Goal: Information Seeking & Learning: Learn about a topic

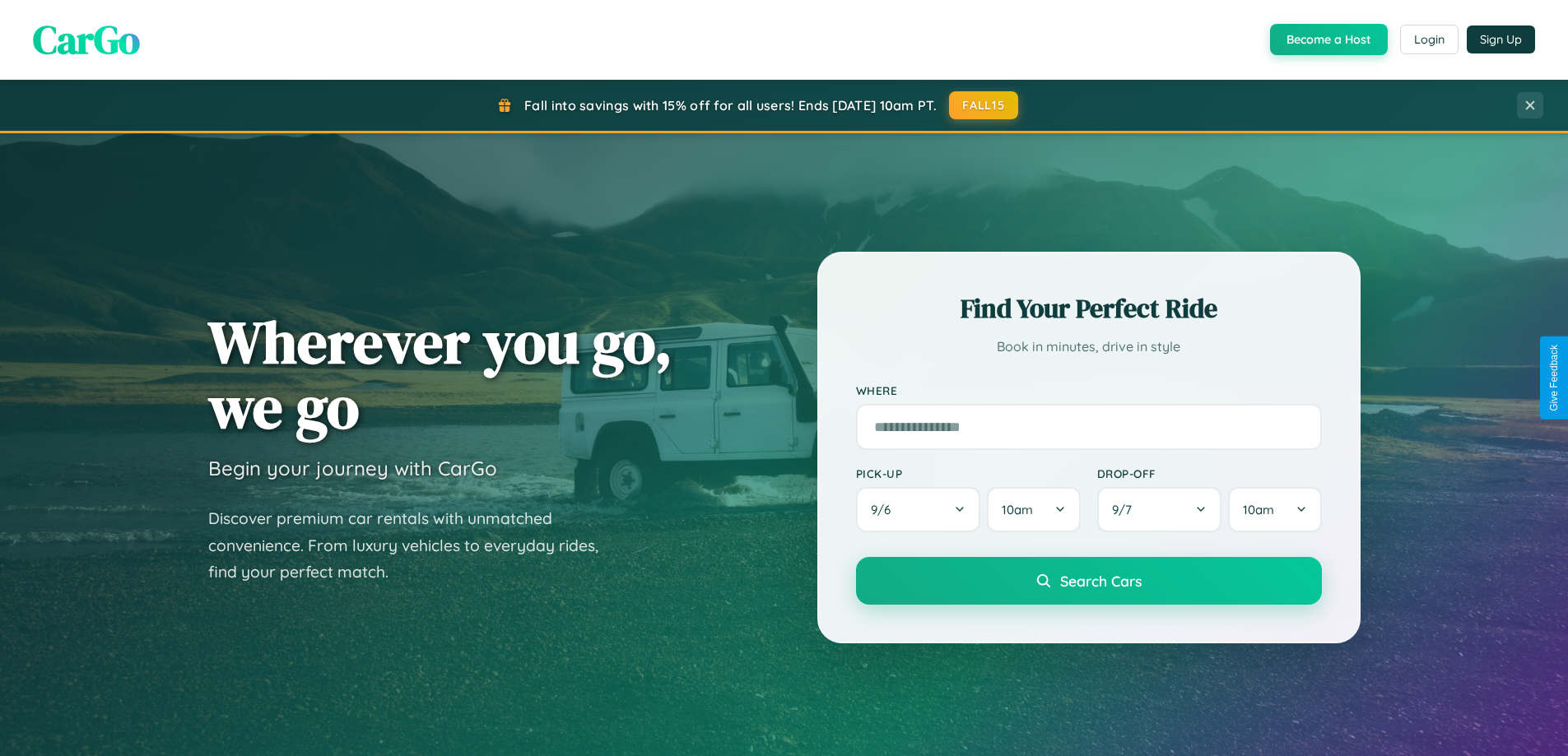
scroll to position [3165, 0]
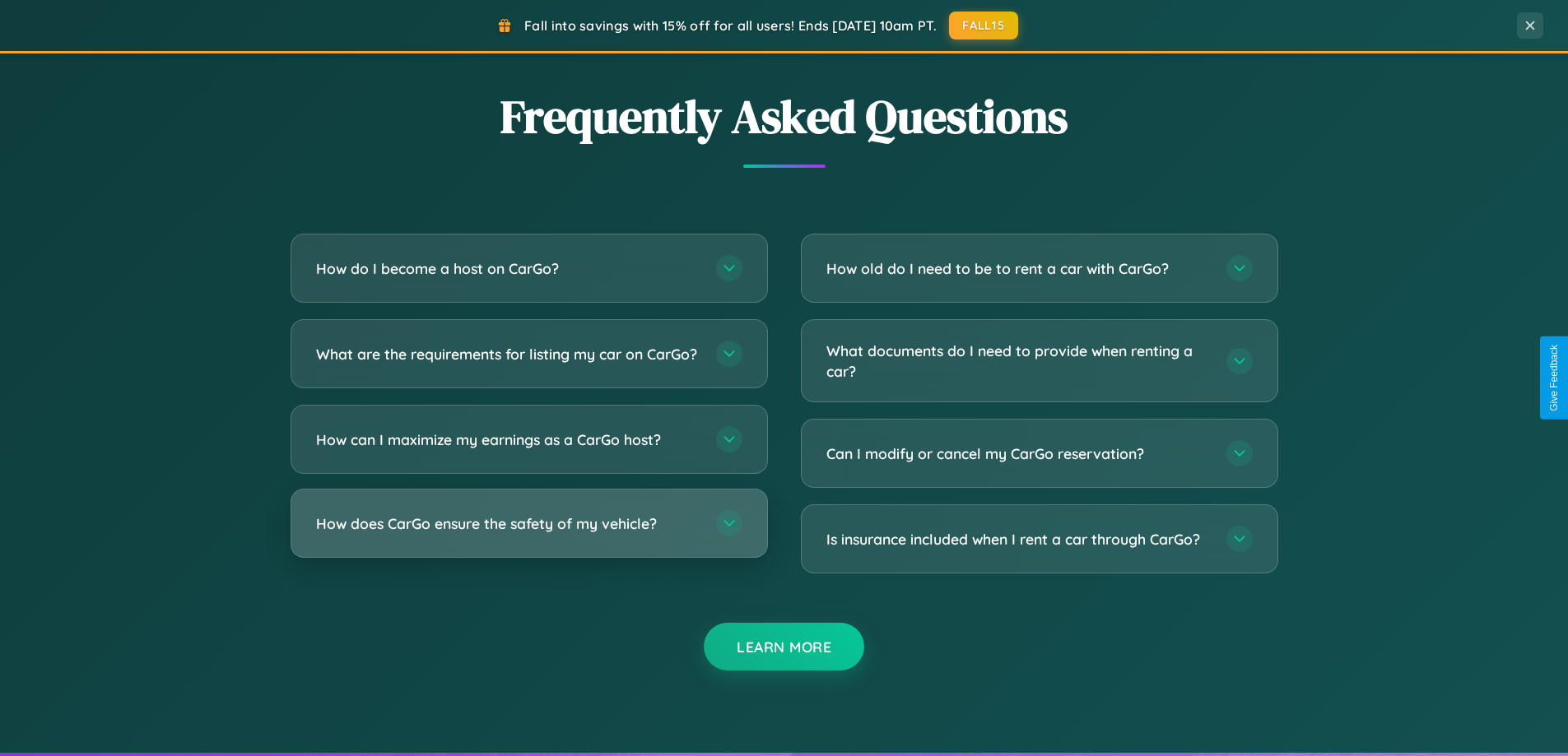
click at [529, 534] on h3 "How does CarGo ensure the safety of my vehicle?" at bounding box center [508, 523] width 383 height 21
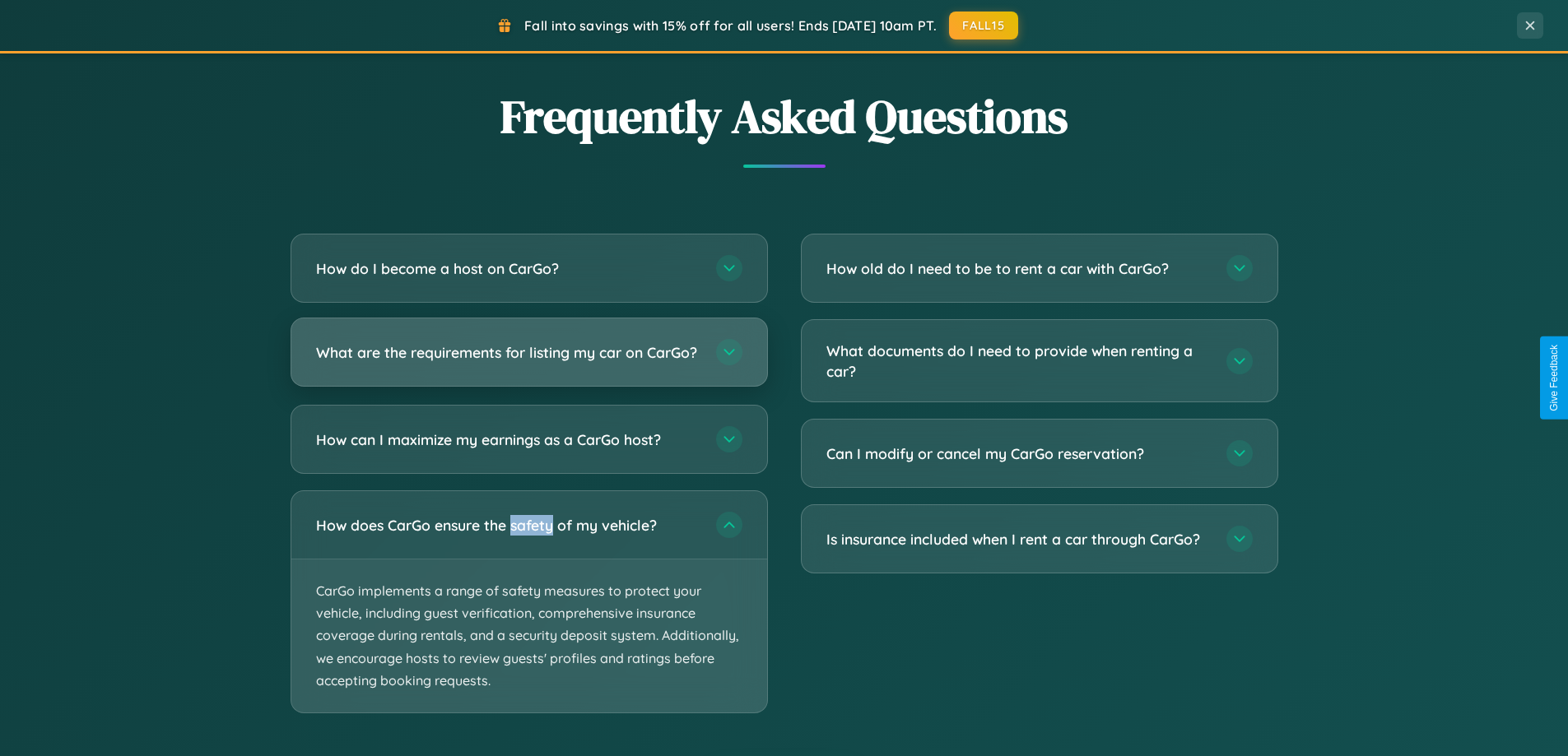
click at [529, 360] on h3 "What are the requirements for listing my car on CarGo?" at bounding box center [508, 352] width 383 height 21
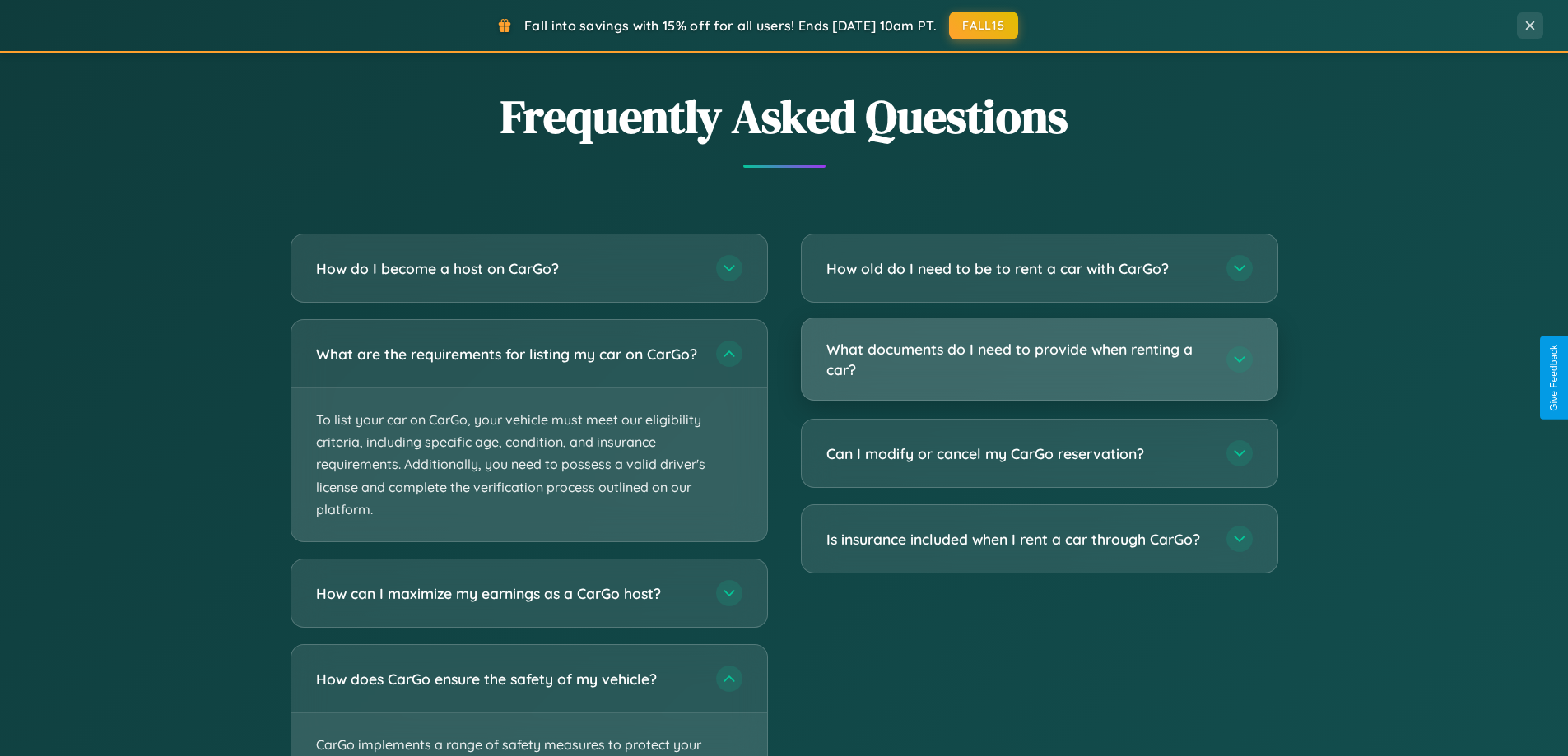
click at [1039, 360] on h3 "What documents do I need to provide when renting a car?" at bounding box center [1018, 359] width 383 height 40
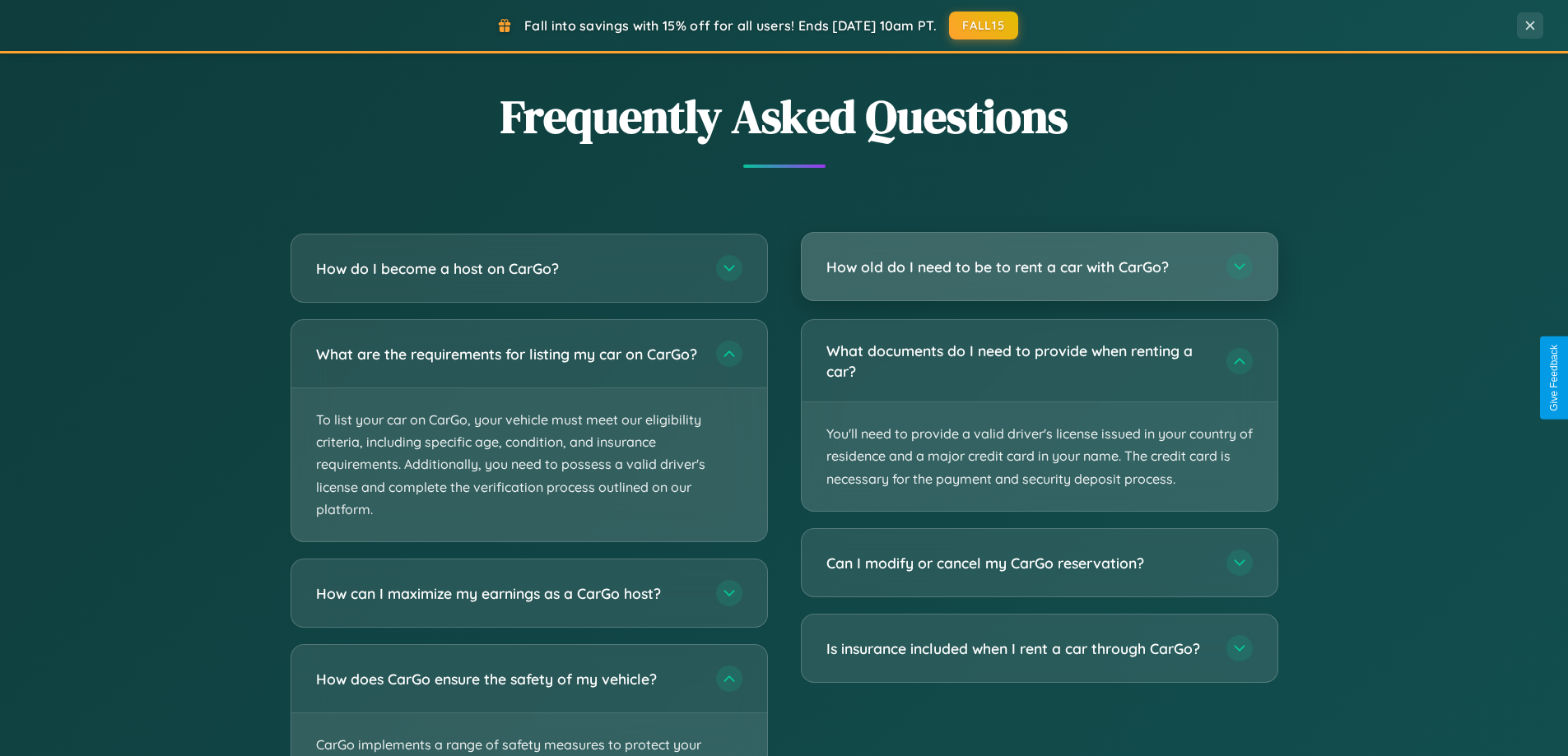
click at [1039, 268] on h3 "How old do I need to be to rent a car with CarGo?" at bounding box center [1018, 267] width 383 height 21
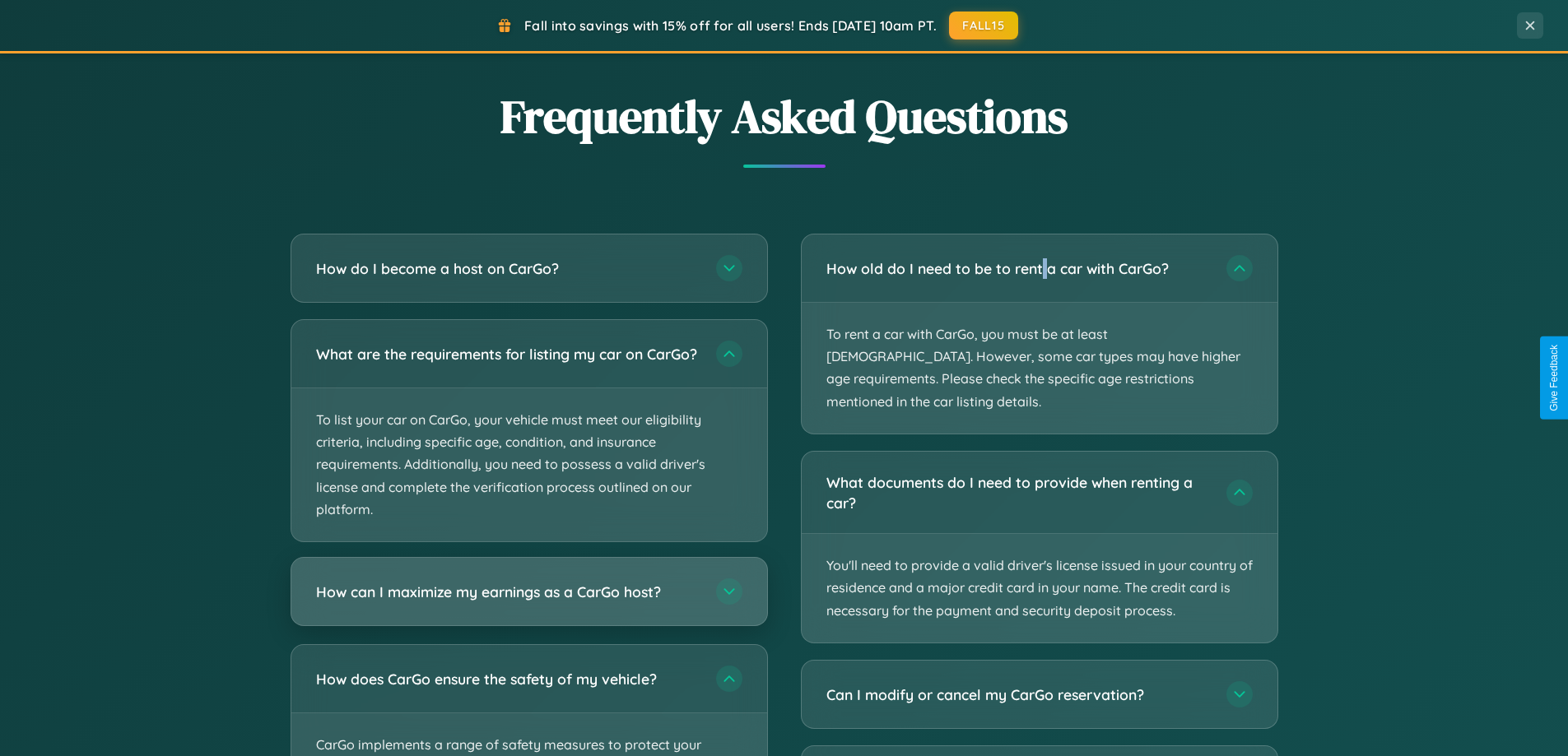
click at [529, 602] on h3 "How can I maximize my earnings as a CarGo host?" at bounding box center [508, 592] width 383 height 21
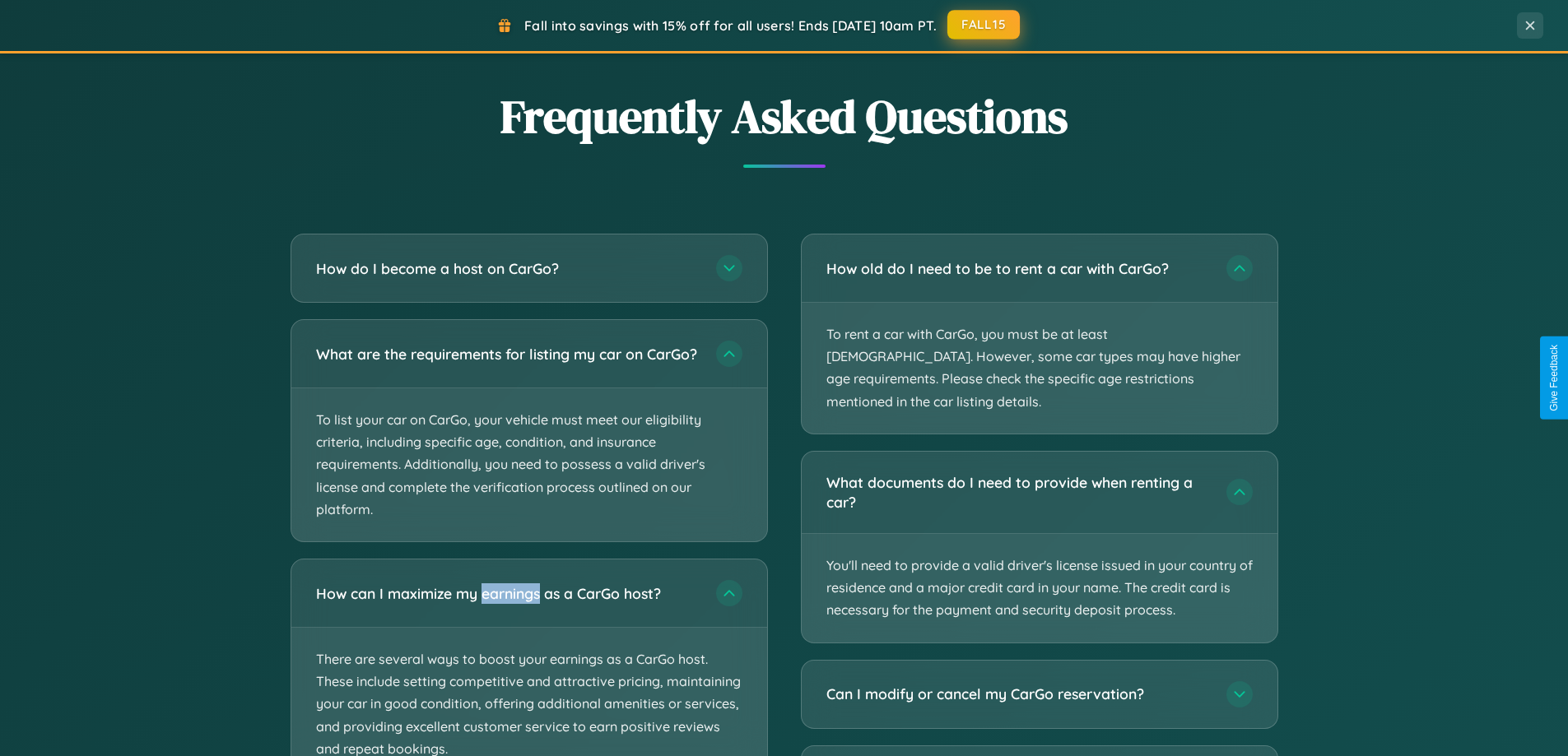
click at [984, 25] on button "FALL15" at bounding box center [984, 24] width 73 height 29
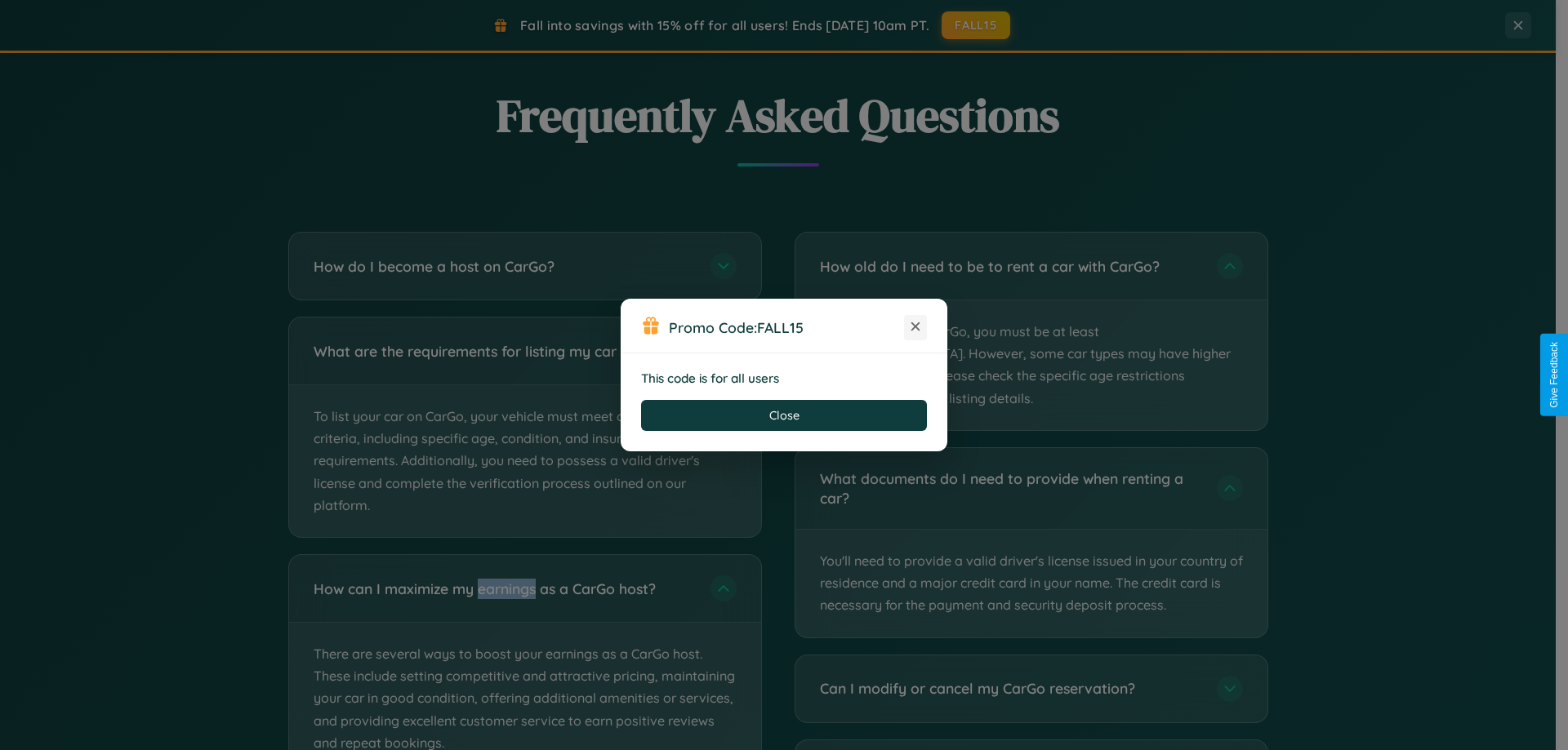
click at [915, 327] on icon at bounding box center [915, 326] width 17 height 17
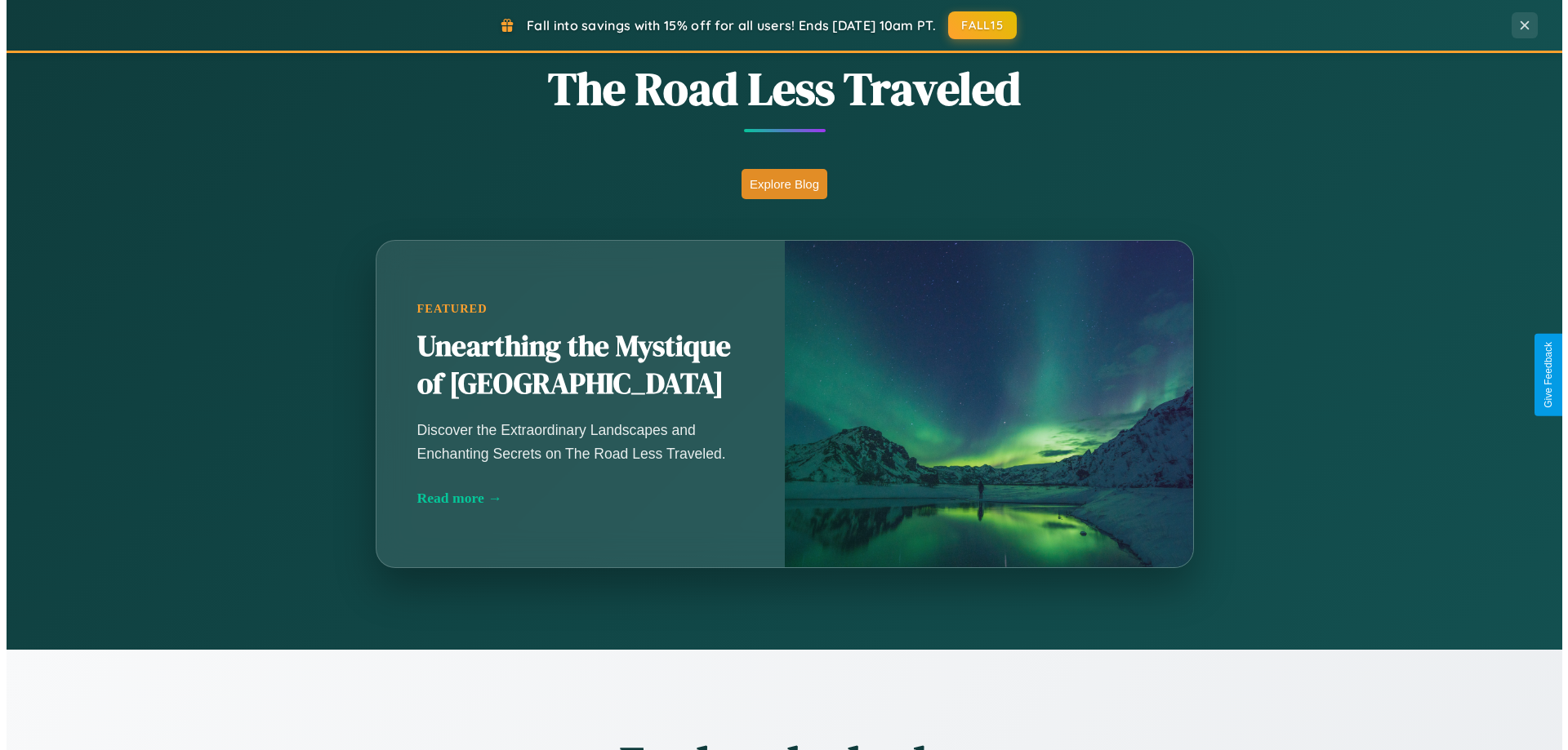
scroll to position [0, 0]
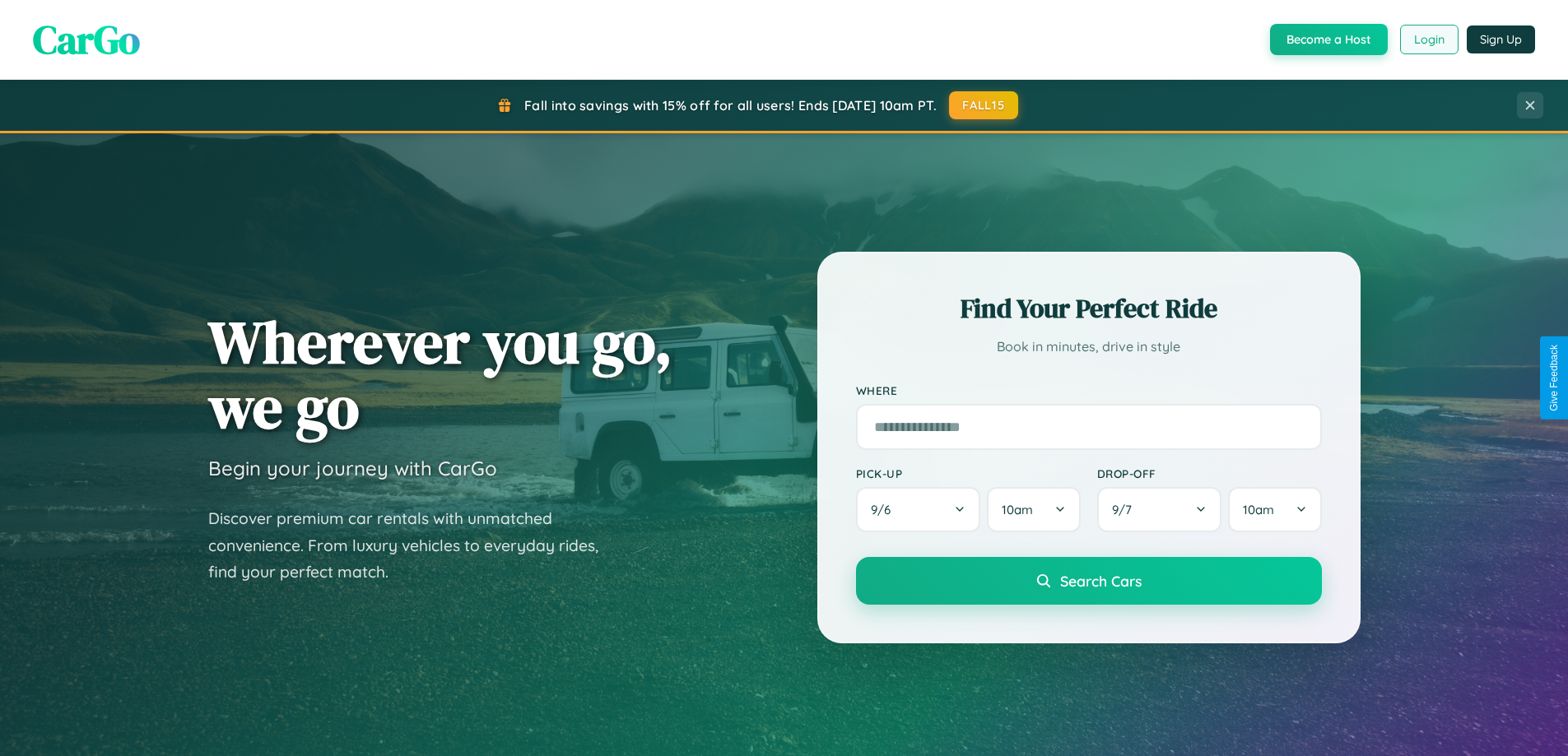
click at [1428, 39] on button "Login" at bounding box center [1429, 39] width 58 height 29
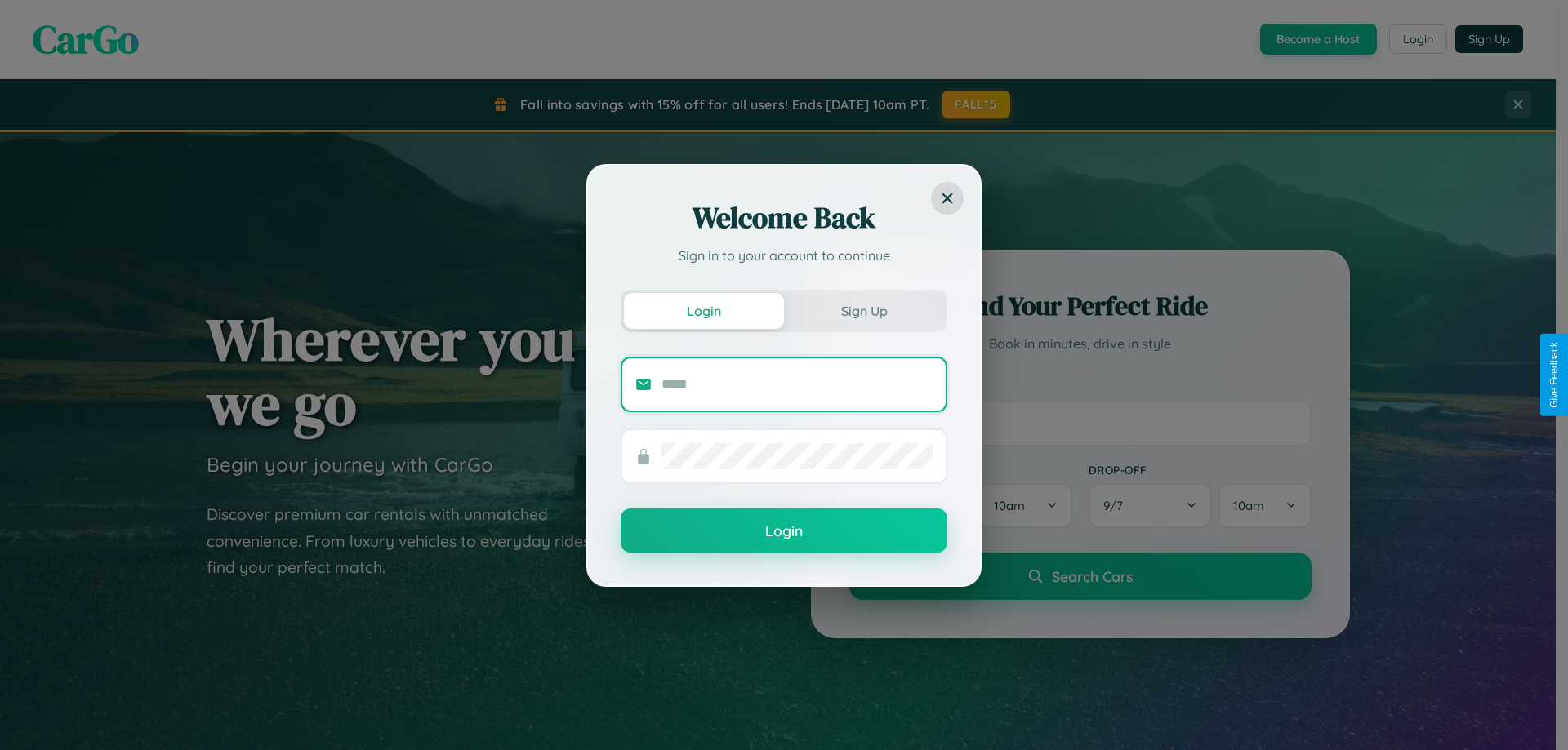
click at [797, 383] on input "text" at bounding box center [796, 385] width 271 height 26
type input "**********"
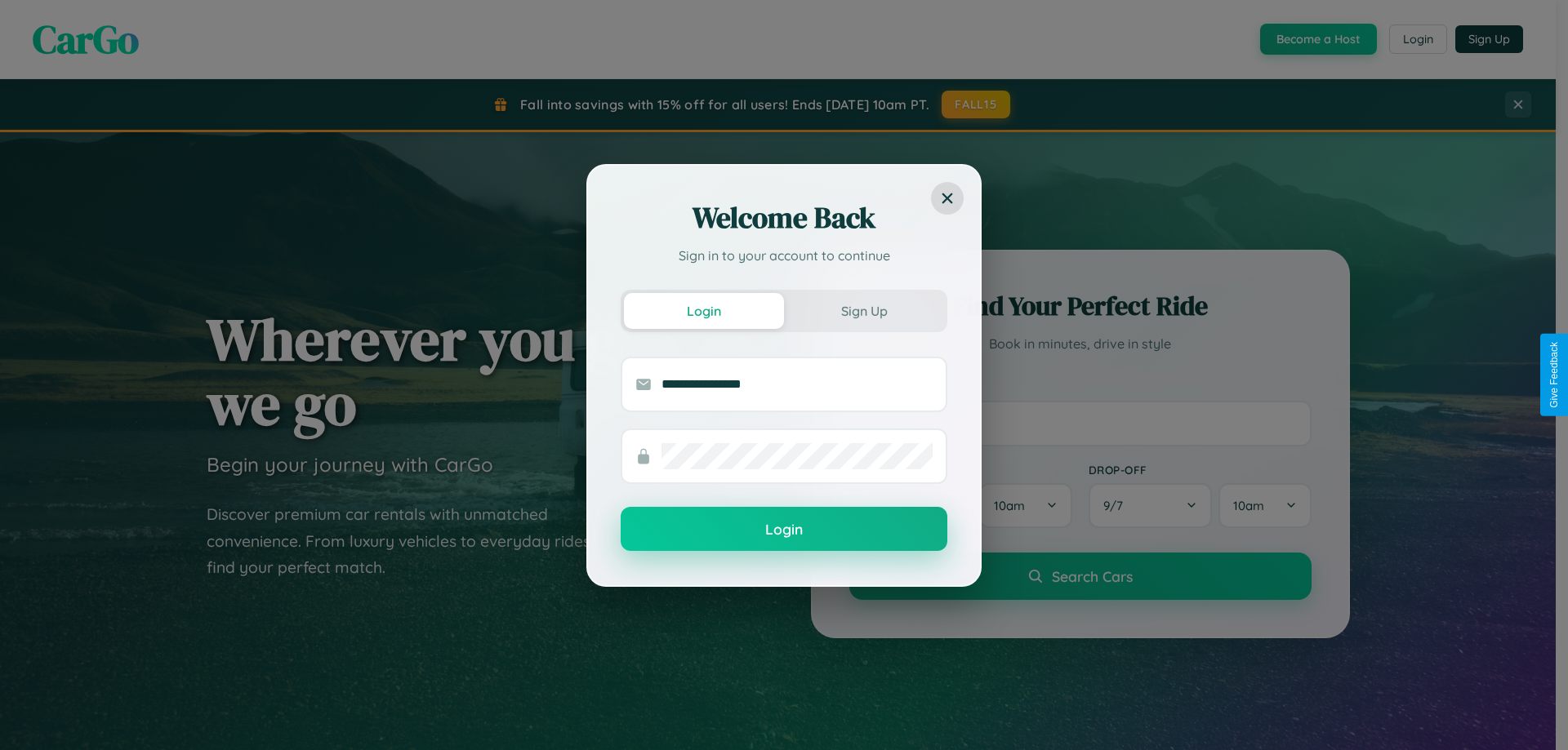
click at [784, 530] on button "Login" at bounding box center [784, 528] width 326 height 44
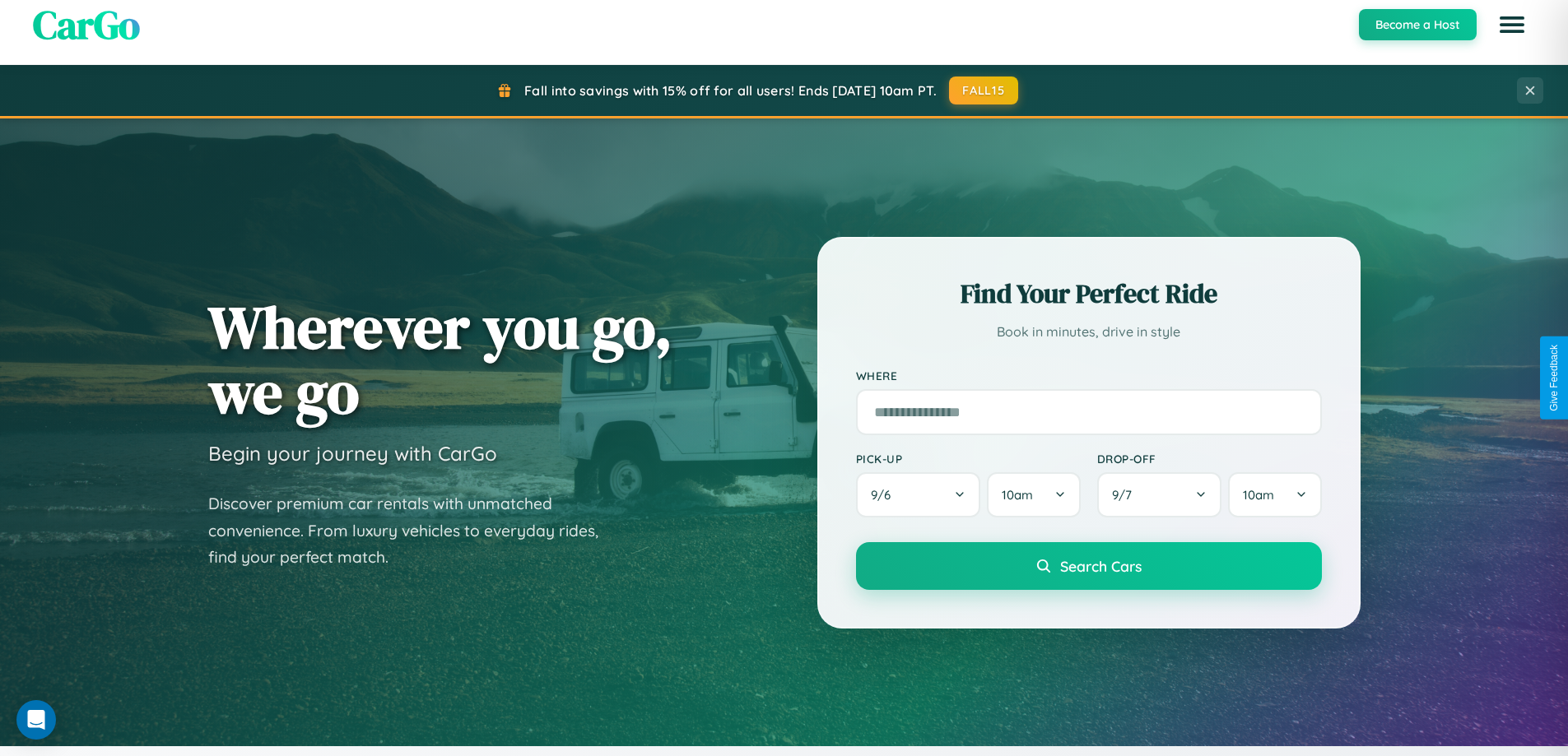
scroll to position [709, 0]
